Goal: Information Seeking & Learning: Learn about a topic

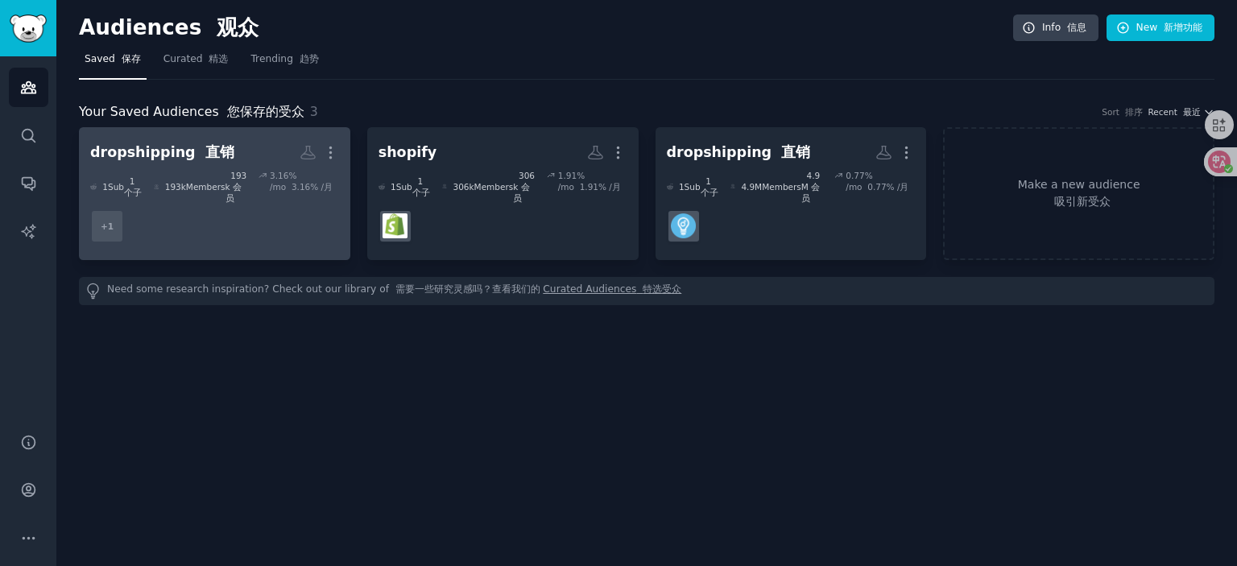
click at [230, 218] on dd "+ 1" at bounding box center [214, 226] width 249 height 45
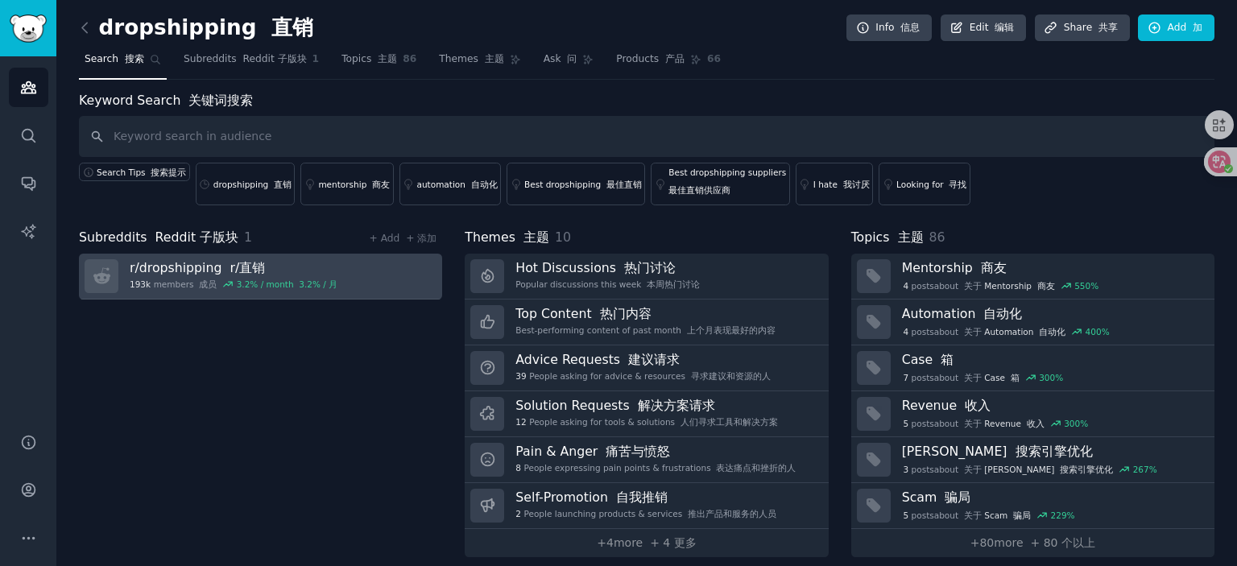
click at [377, 280] on link "r/ dropshipping r/直销 193k members 成员 3.2 % / month 3.2% / 月" at bounding box center [260, 277] width 363 height 46
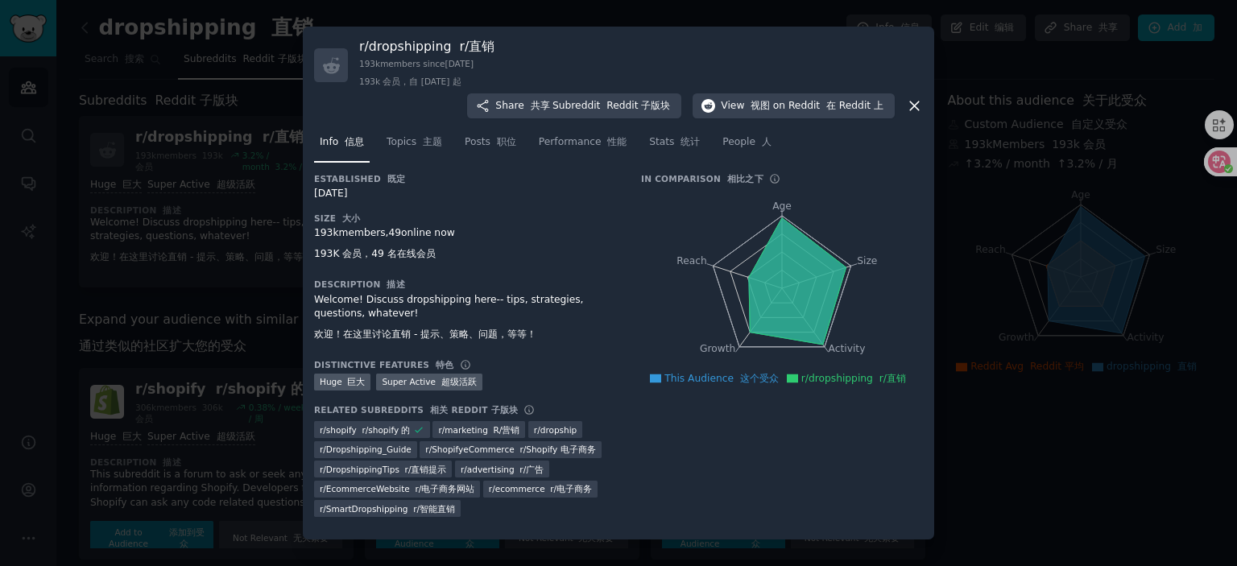
click at [906, 107] on icon at bounding box center [914, 105] width 17 height 17
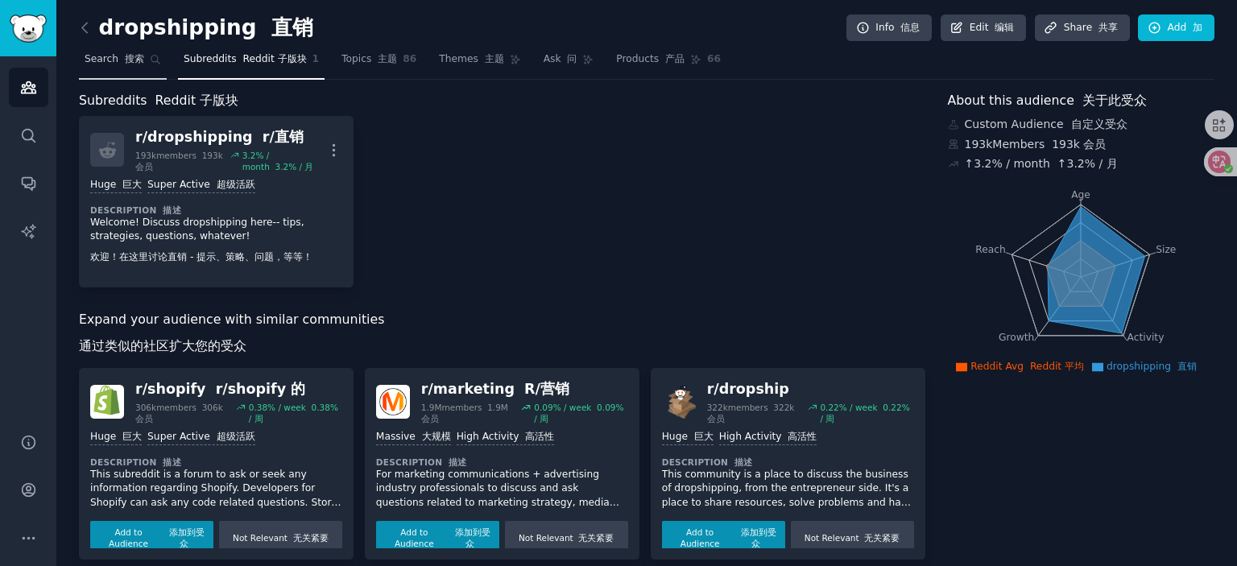
click at [105, 59] on span "Search 搜索" at bounding box center [115, 59] width 60 height 15
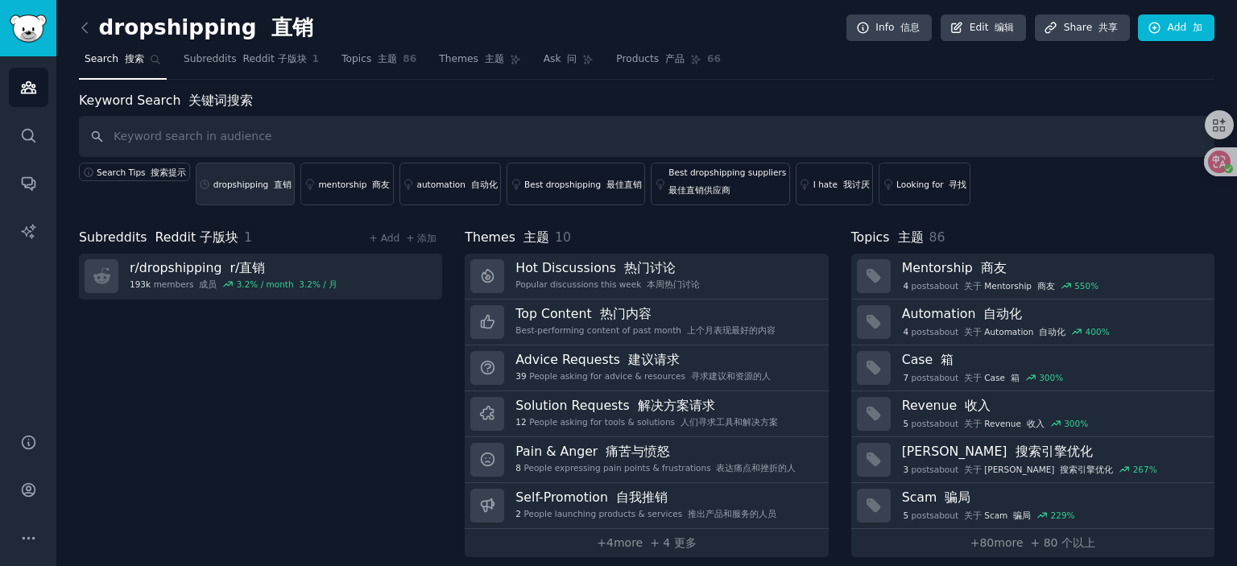
click at [251, 186] on div "dropshipping 直销" at bounding box center [252, 184] width 78 height 11
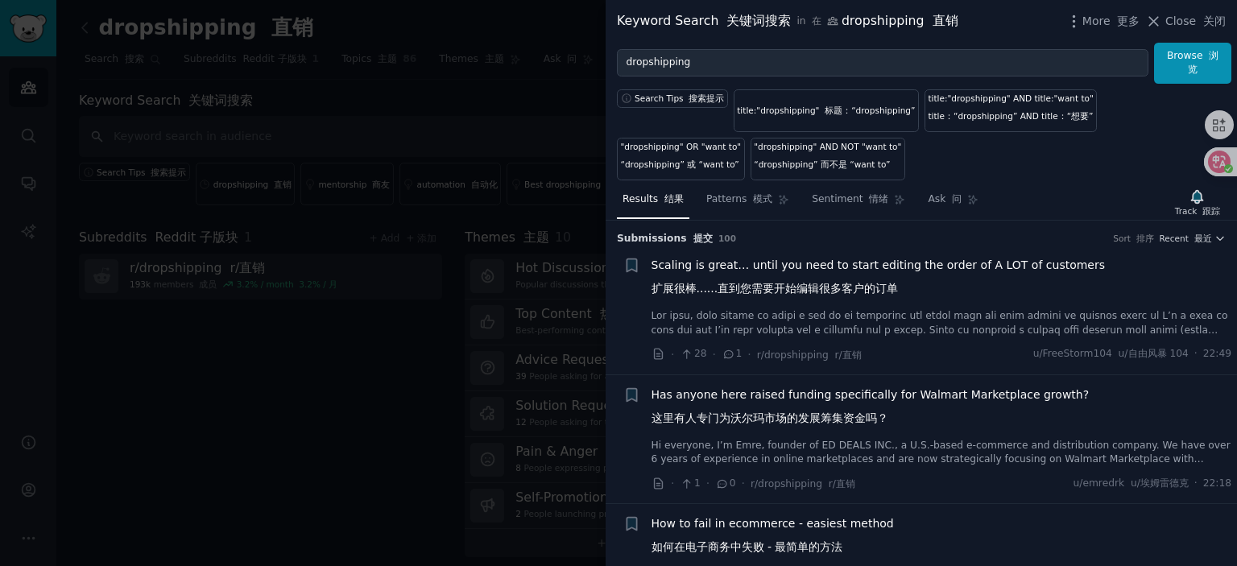
click at [794, 263] on span "Scaling is great… until you need to start editing the order of A LOT of custome…" at bounding box center [879, 280] width 454 height 47
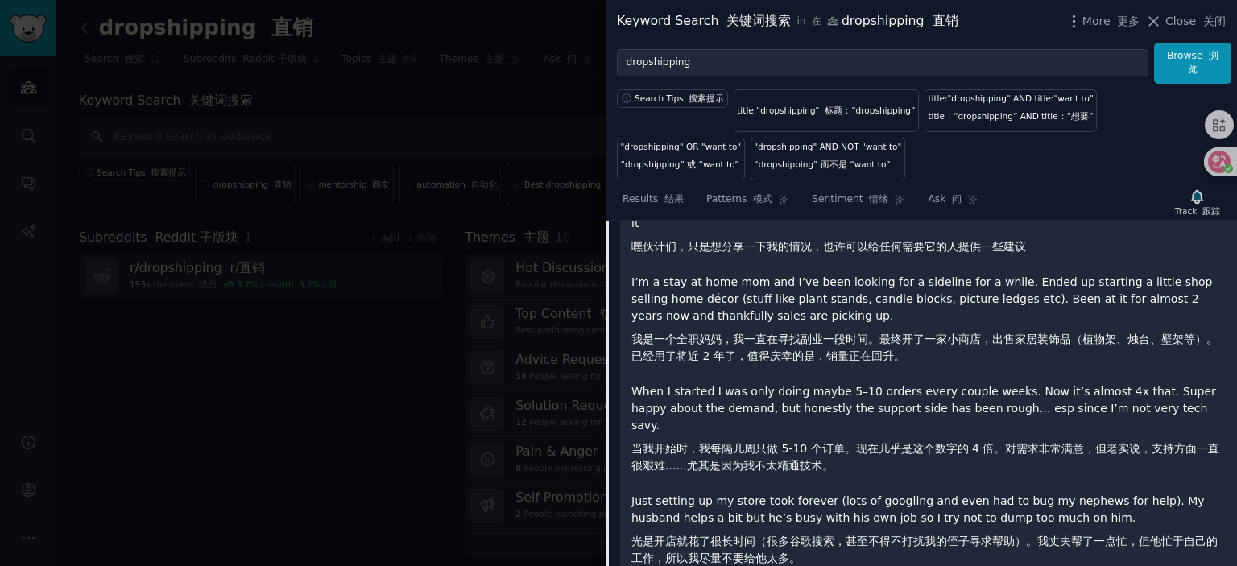
scroll to position [267, 0]
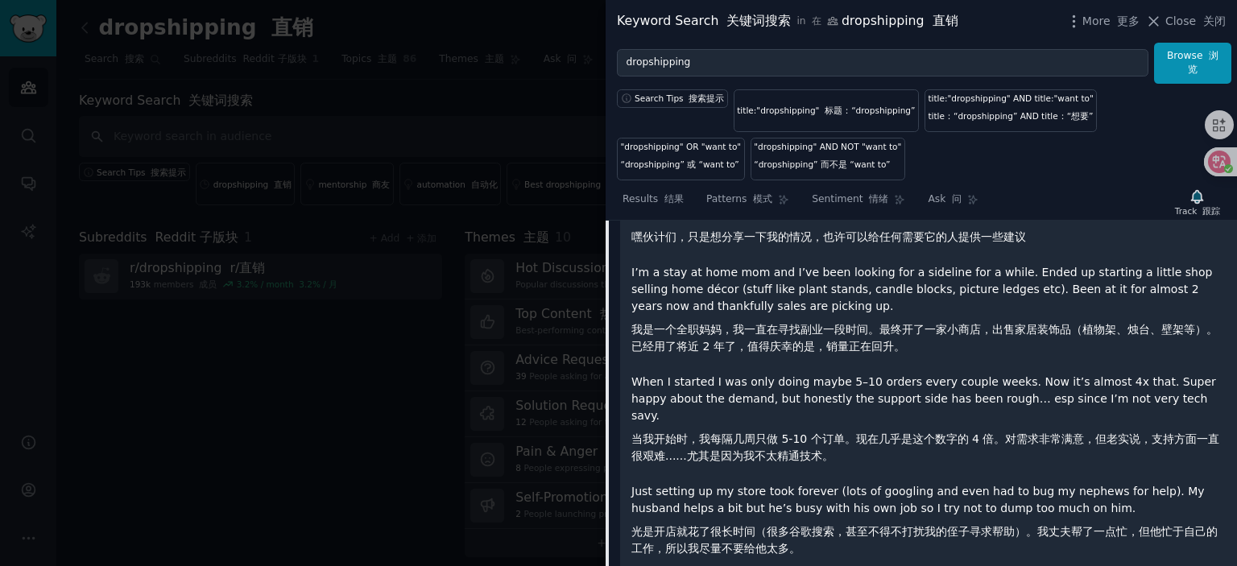
drag, startPoint x: 876, startPoint y: 281, endPoint x: 869, endPoint y: 286, distance: 8.7
click at [876, 281] on p "I’m a stay at home mom and I’ve been looking for a sideline for a while. Ended …" at bounding box center [929, 312] width 595 height 97
